Goal: Information Seeking & Learning: Learn about a topic

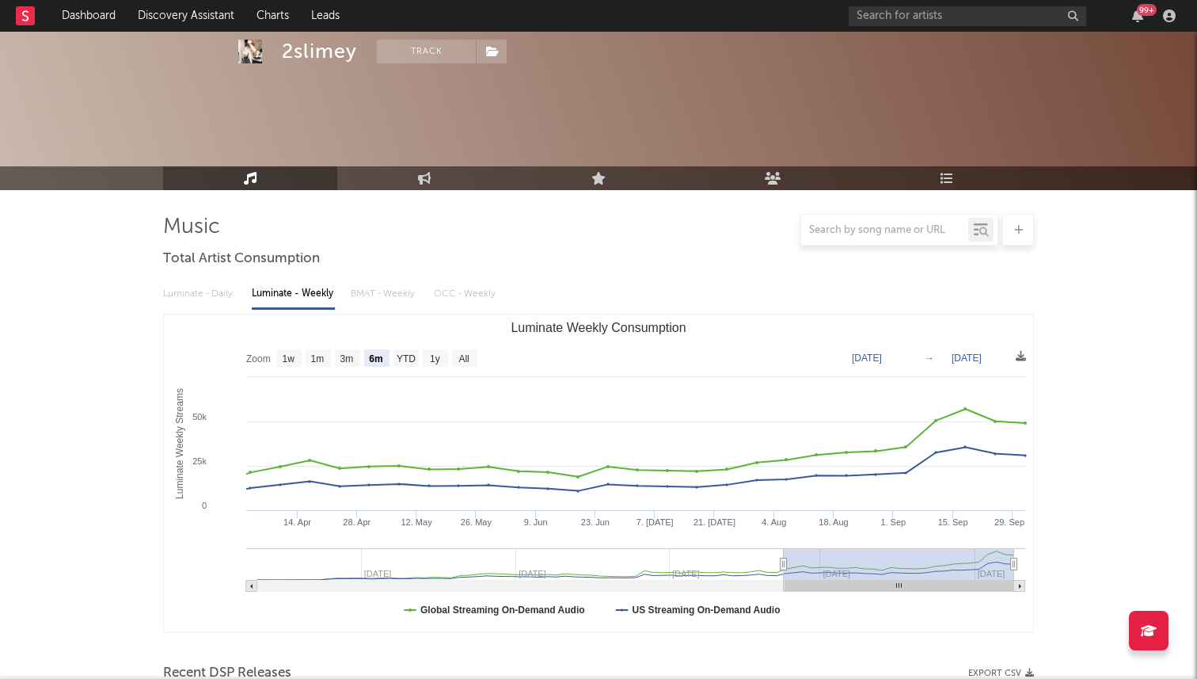
select select "6m"
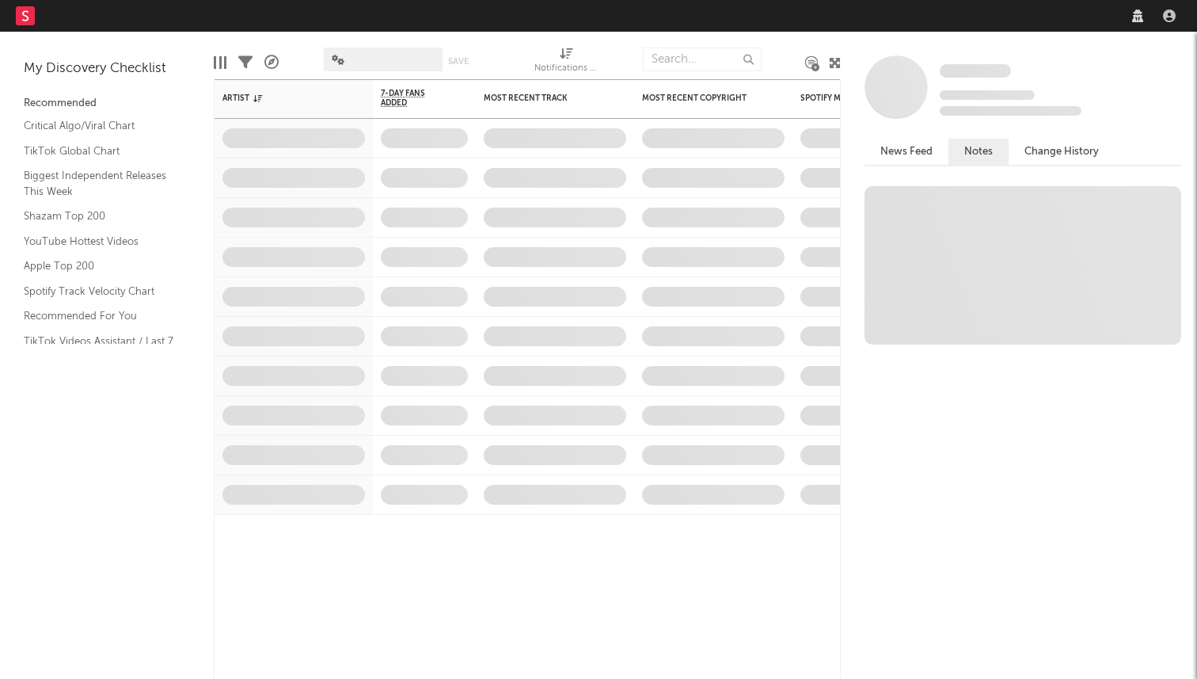
click at [935, 10] on nav "Dashboard Discovery Assistant Charts Leads" at bounding box center [598, 16] width 1197 height 32
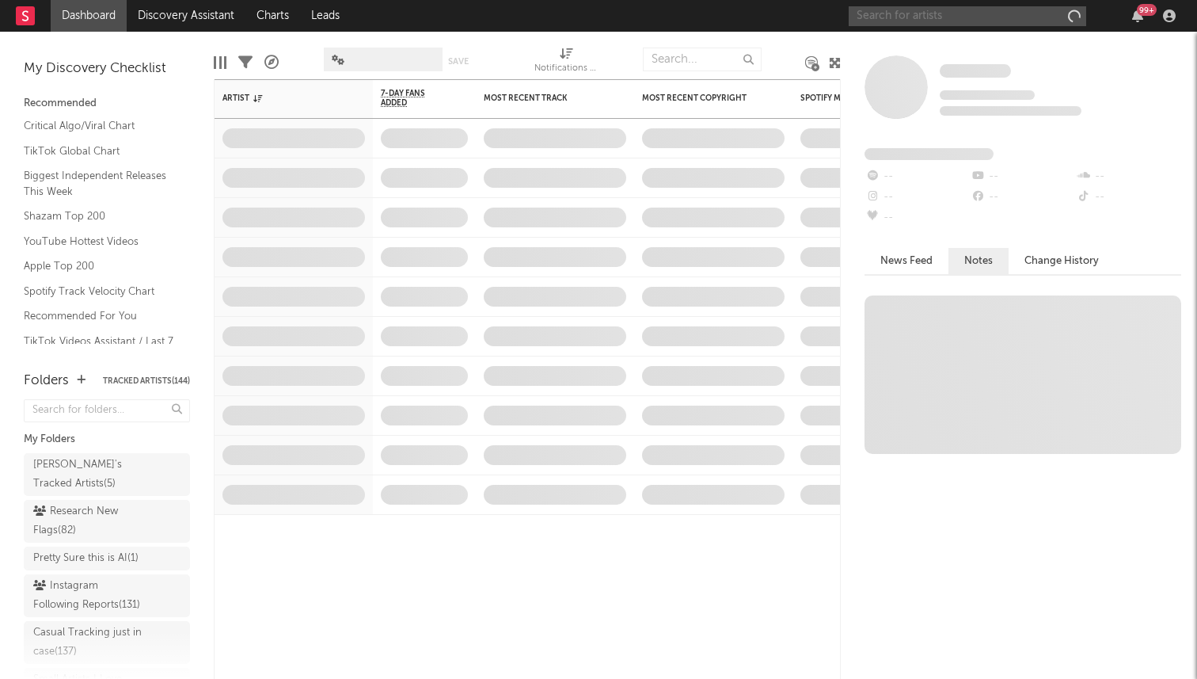
click at [957, 13] on input "text" at bounding box center [968, 16] width 238 height 20
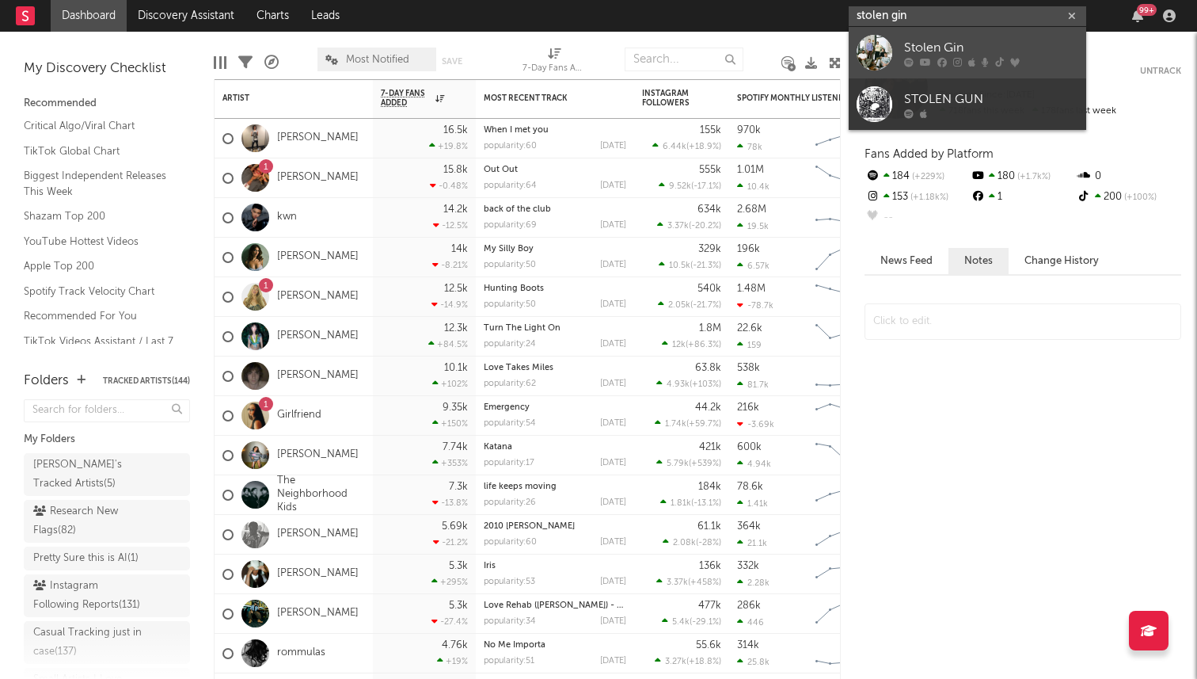
type input "stolen gin"
click at [929, 44] on div "Stolen Gin" at bounding box center [991, 47] width 174 height 19
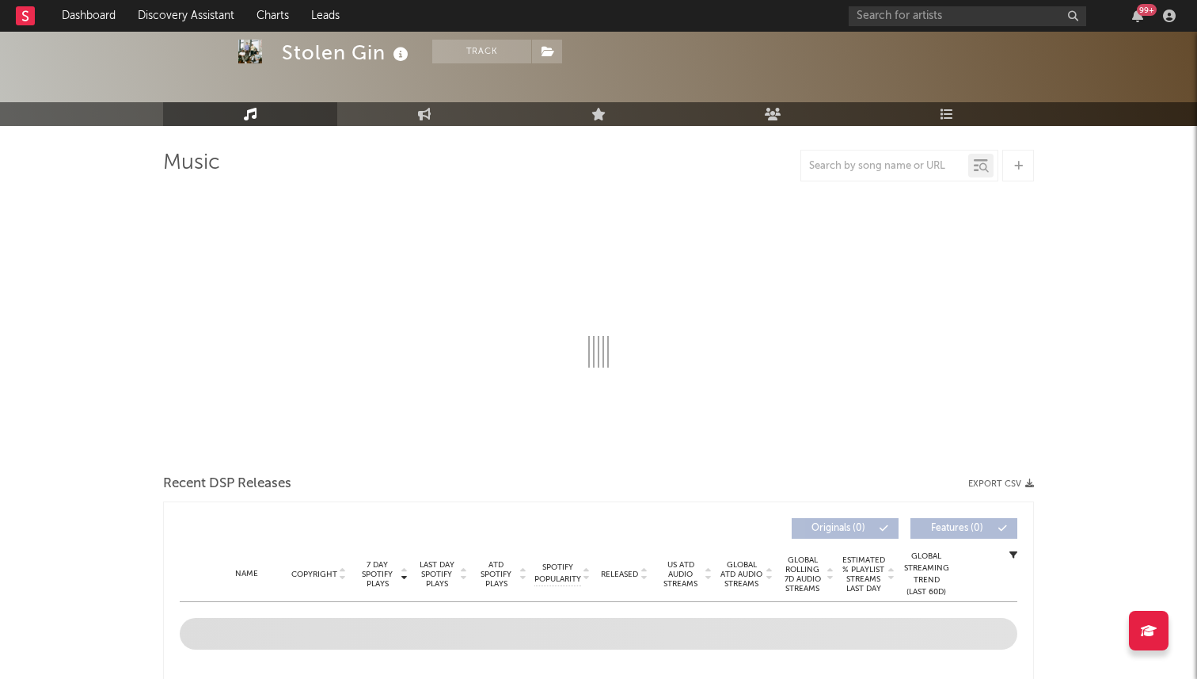
scroll to position [57, 0]
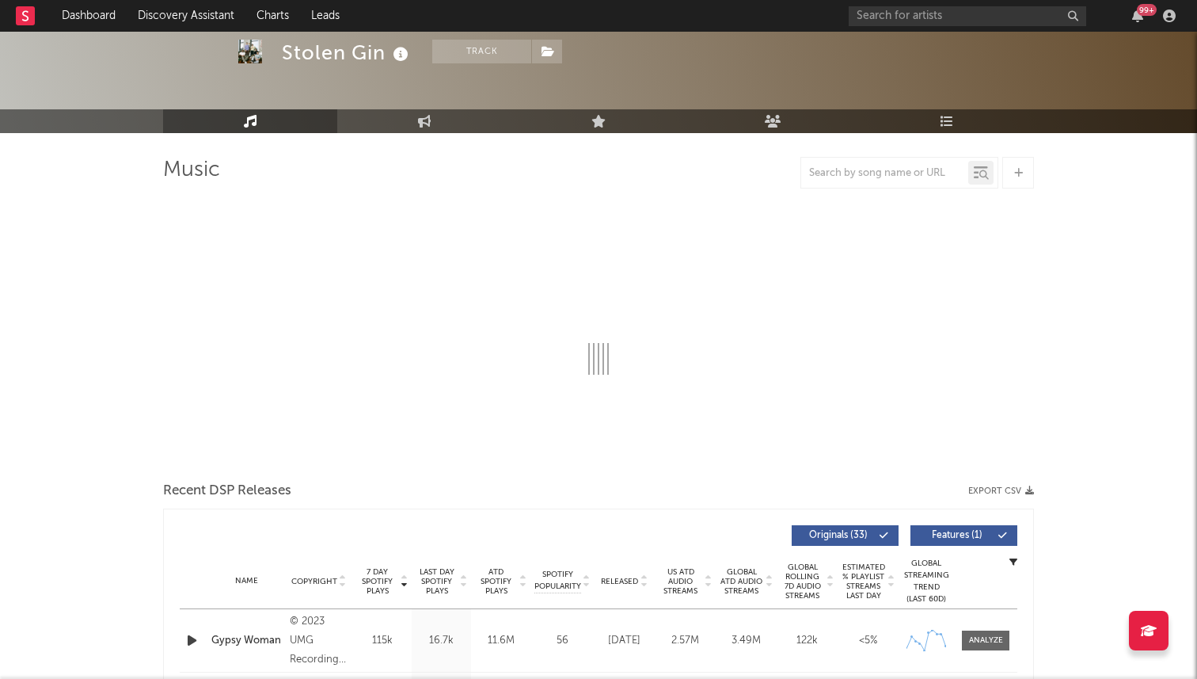
select select "6m"
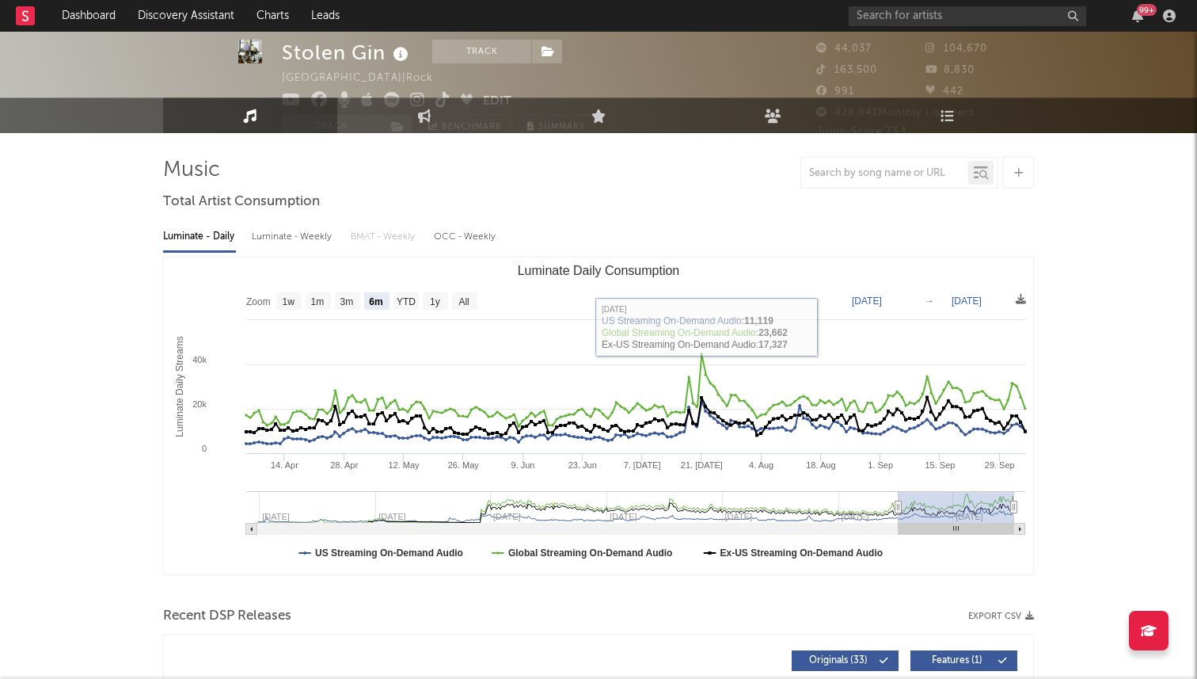
scroll to position [0, 0]
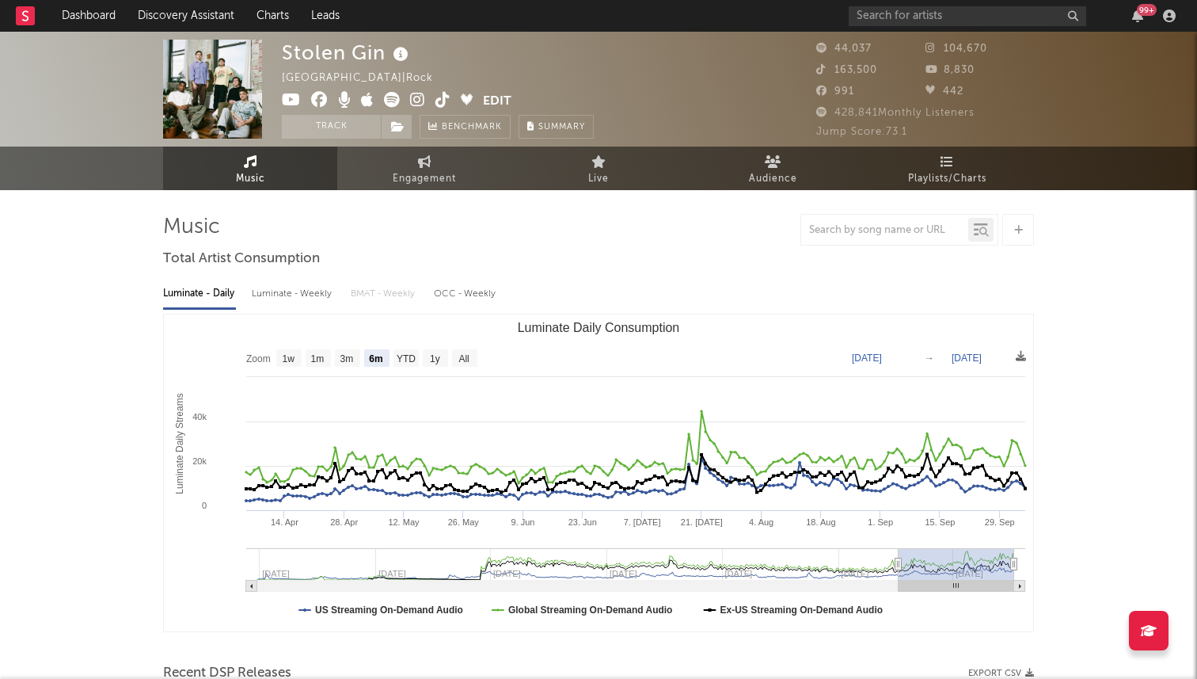
click at [444, 101] on icon at bounding box center [443, 100] width 15 height 16
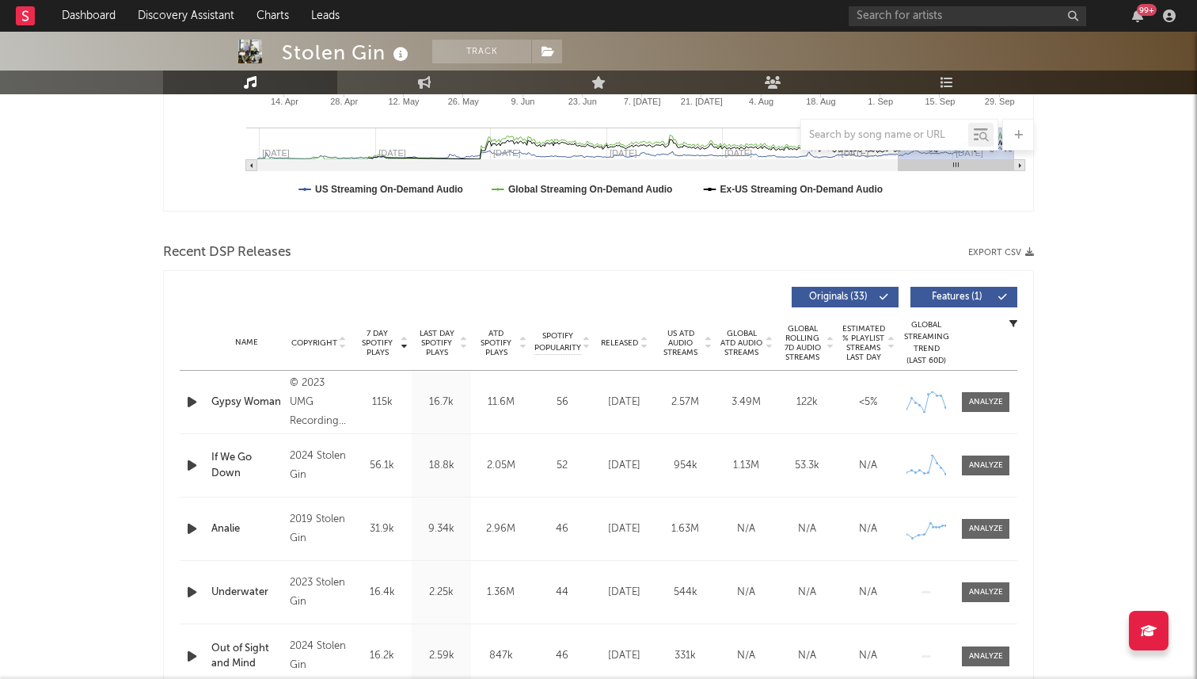
scroll to position [531, 0]
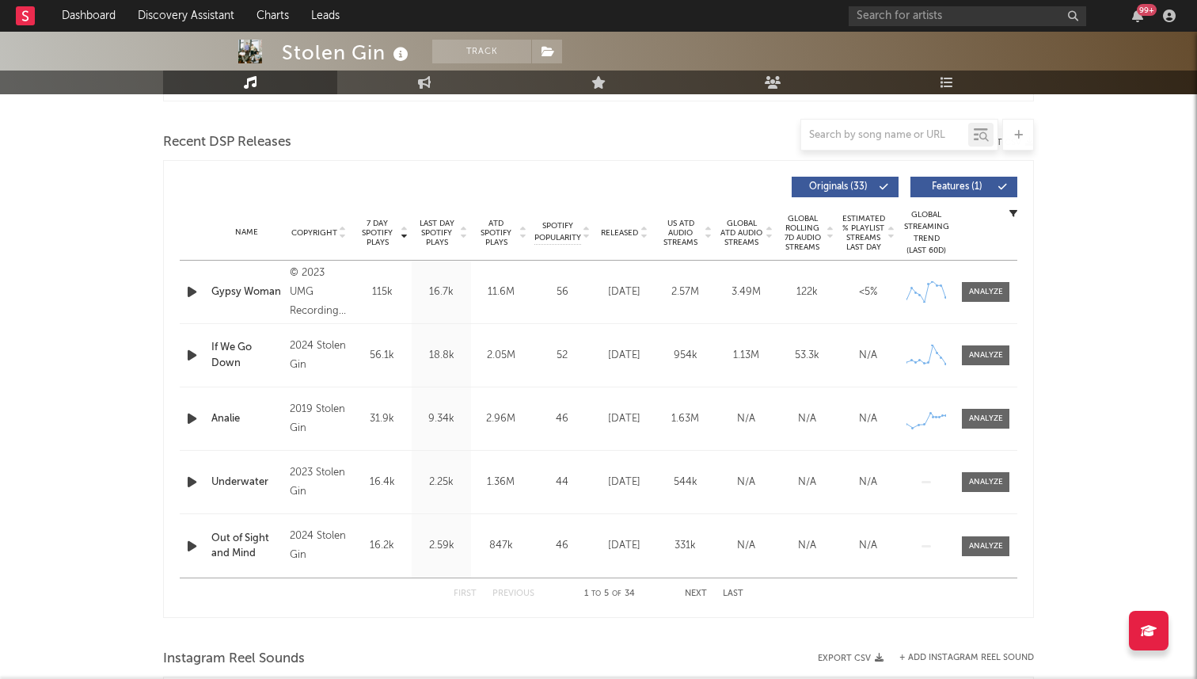
click at [246, 290] on div "Gypsy Woman" at bounding box center [246, 292] width 70 height 16
